Goal: Task Accomplishment & Management: Manage account settings

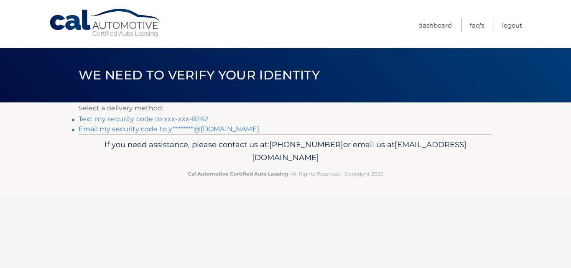
click at [194, 119] on link "Text my security code to xxx-xxx-8262" at bounding box center [144, 119] width 130 height 8
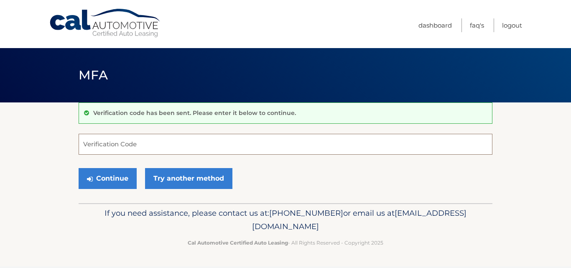
click at [137, 148] on input "Verification Code" at bounding box center [286, 144] width 414 height 21
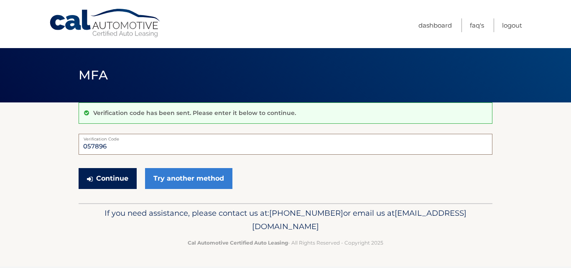
type input "057896"
click at [122, 178] on button "Continue" at bounding box center [108, 178] width 58 height 21
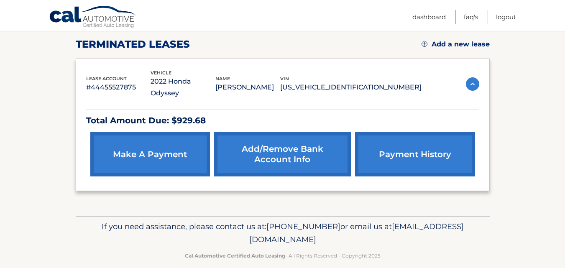
scroll to position [73, 0]
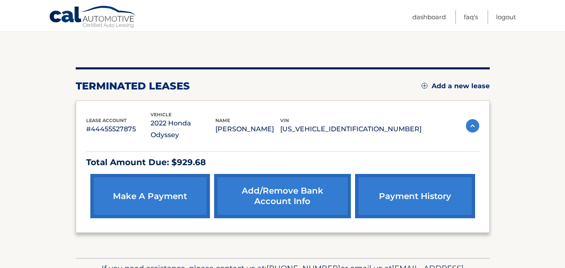
click at [158, 155] on p "Total Amount Due: $929.68" at bounding box center [282, 162] width 393 height 15
click at [402, 185] on link "payment history" at bounding box center [415, 196] width 120 height 44
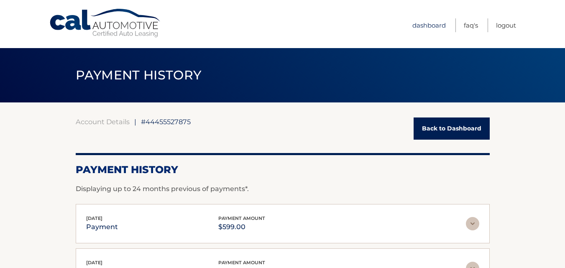
click at [422, 25] on link "Dashboard" at bounding box center [428, 25] width 33 height 14
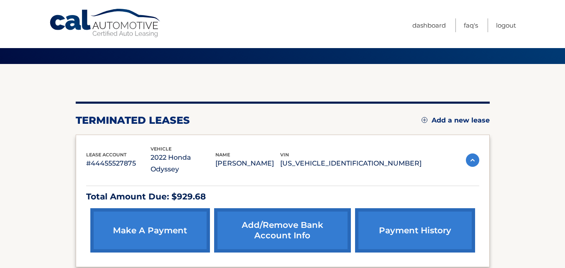
scroll to position [115, 0]
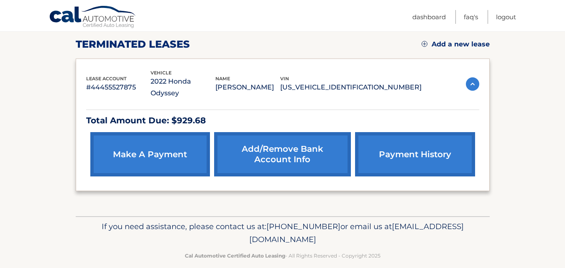
click at [195, 113] on p "Total Amount Due: $929.68" at bounding box center [282, 120] width 393 height 15
click at [184, 142] on link "make a payment" at bounding box center [150, 154] width 120 height 44
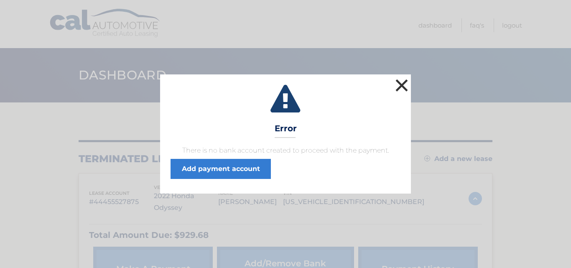
click at [401, 84] on button "×" at bounding box center [401, 85] width 17 height 17
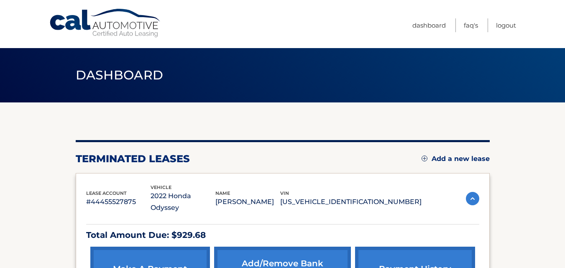
scroll to position [115, 0]
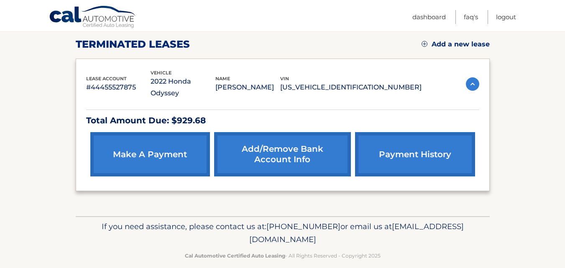
click at [183, 148] on link "make a payment" at bounding box center [150, 154] width 120 height 44
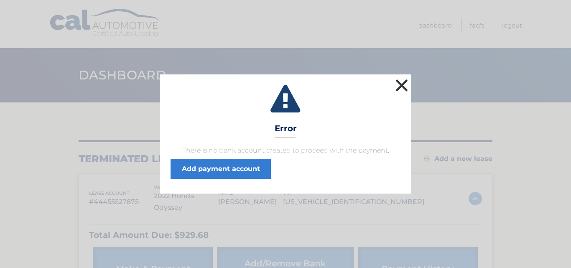
click at [400, 85] on button "×" at bounding box center [401, 85] width 17 height 17
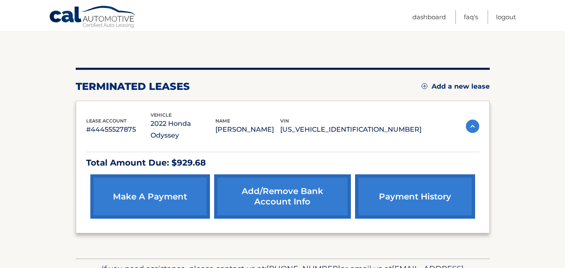
scroll to position [115, 0]
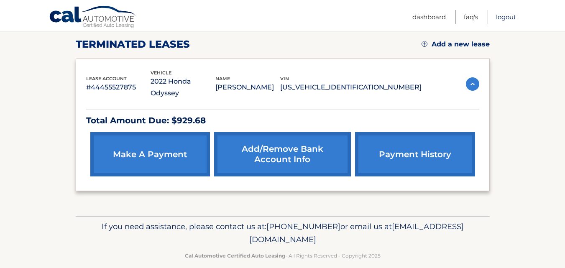
click at [506, 15] on link "Logout" at bounding box center [506, 17] width 20 height 14
